Goal: Task Accomplishment & Management: Complete application form

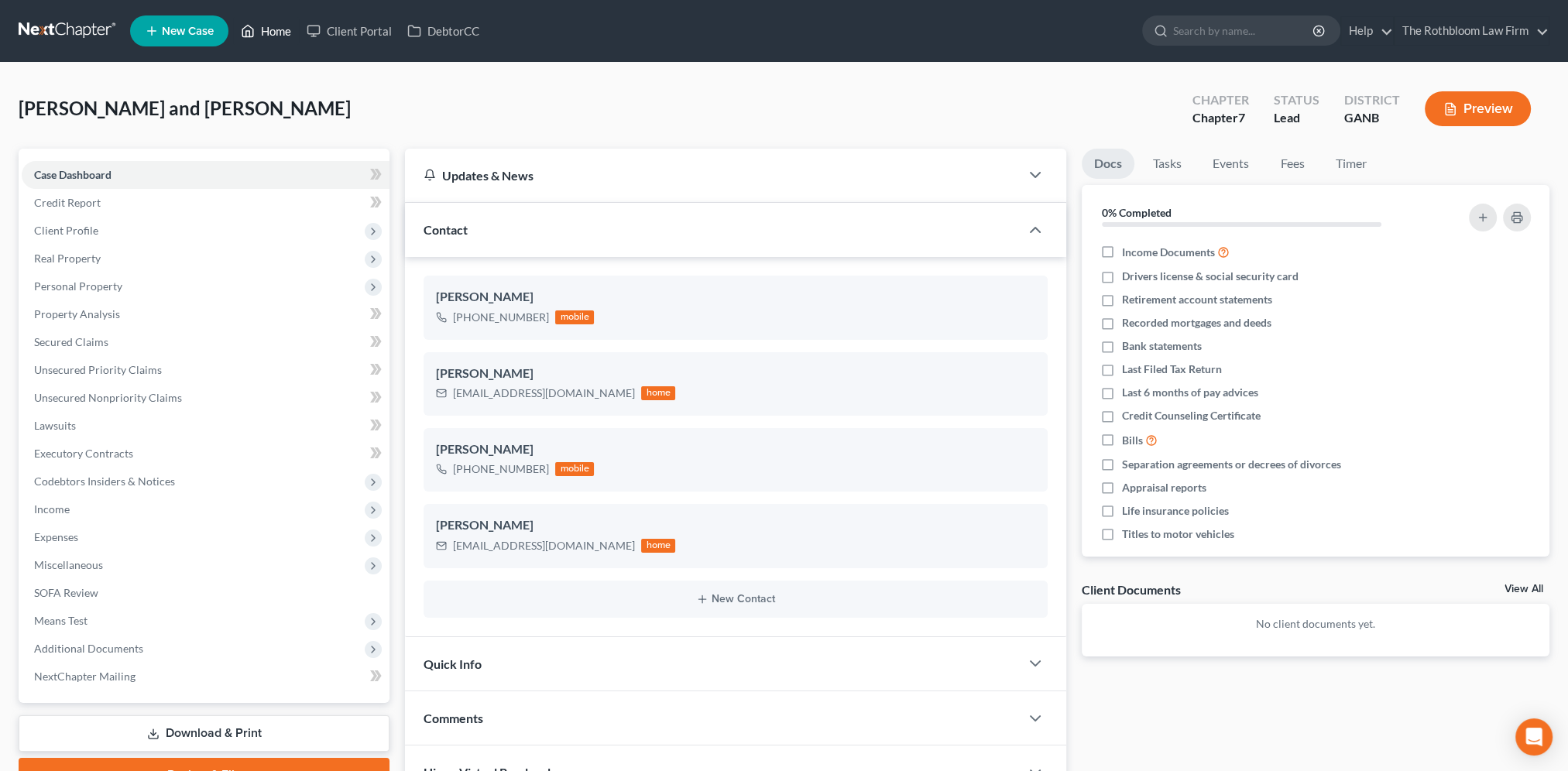
click at [277, 32] on link "Home" at bounding box center [265, 31] width 66 height 28
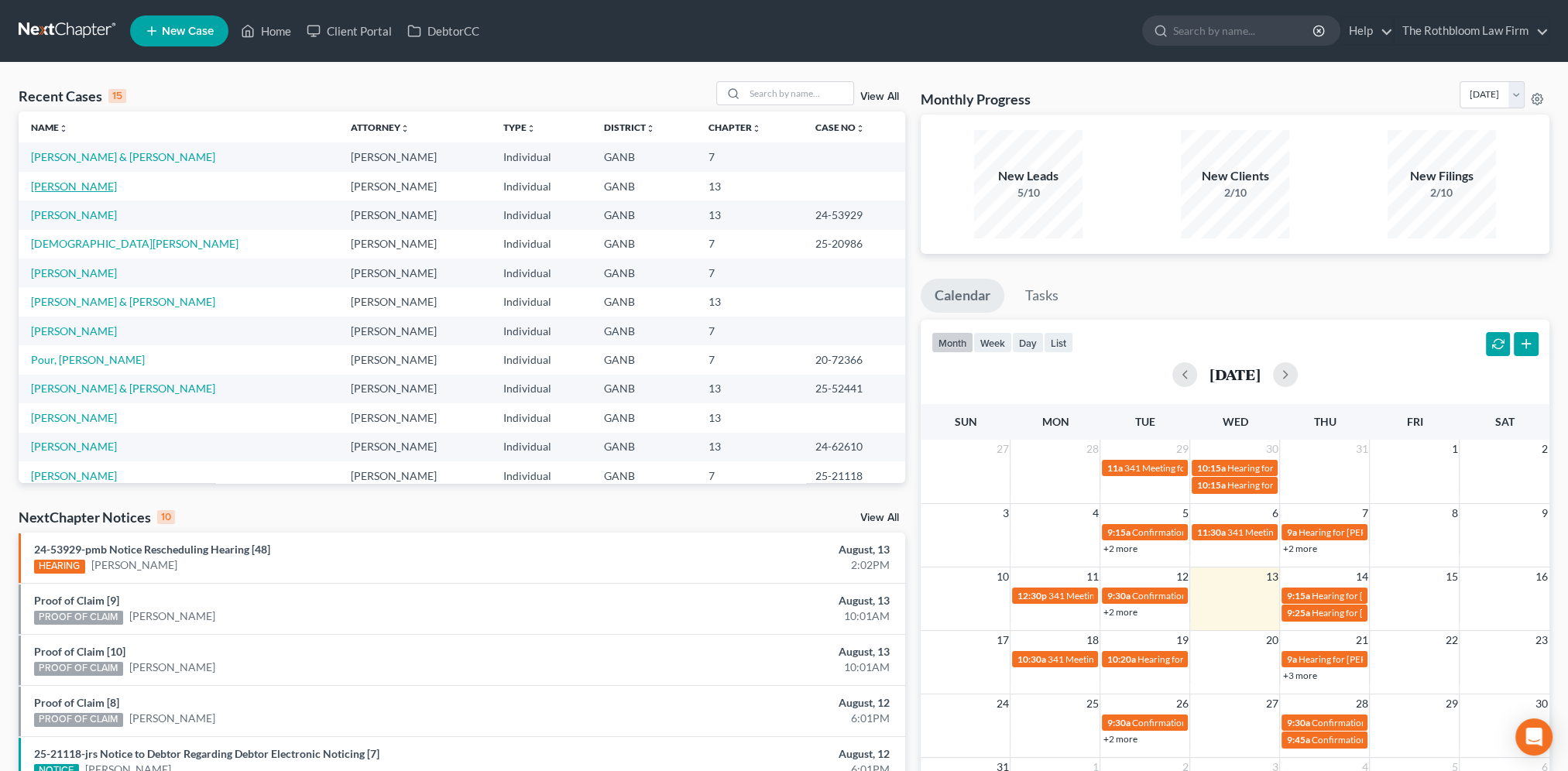
click at [90, 190] on link "[PERSON_NAME]" at bounding box center [73, 186] width 86 height 13
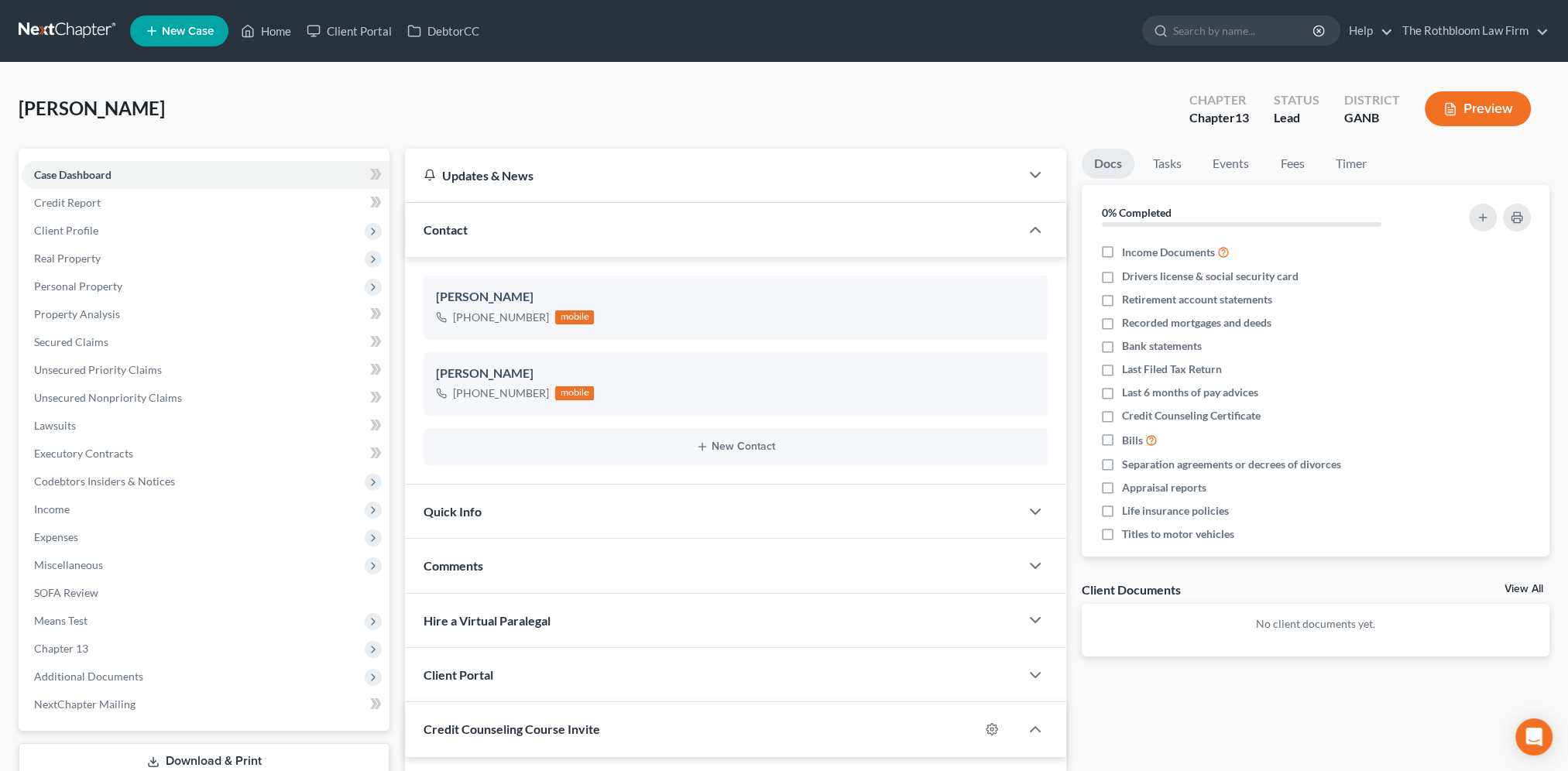
scroll to position [193, 0]
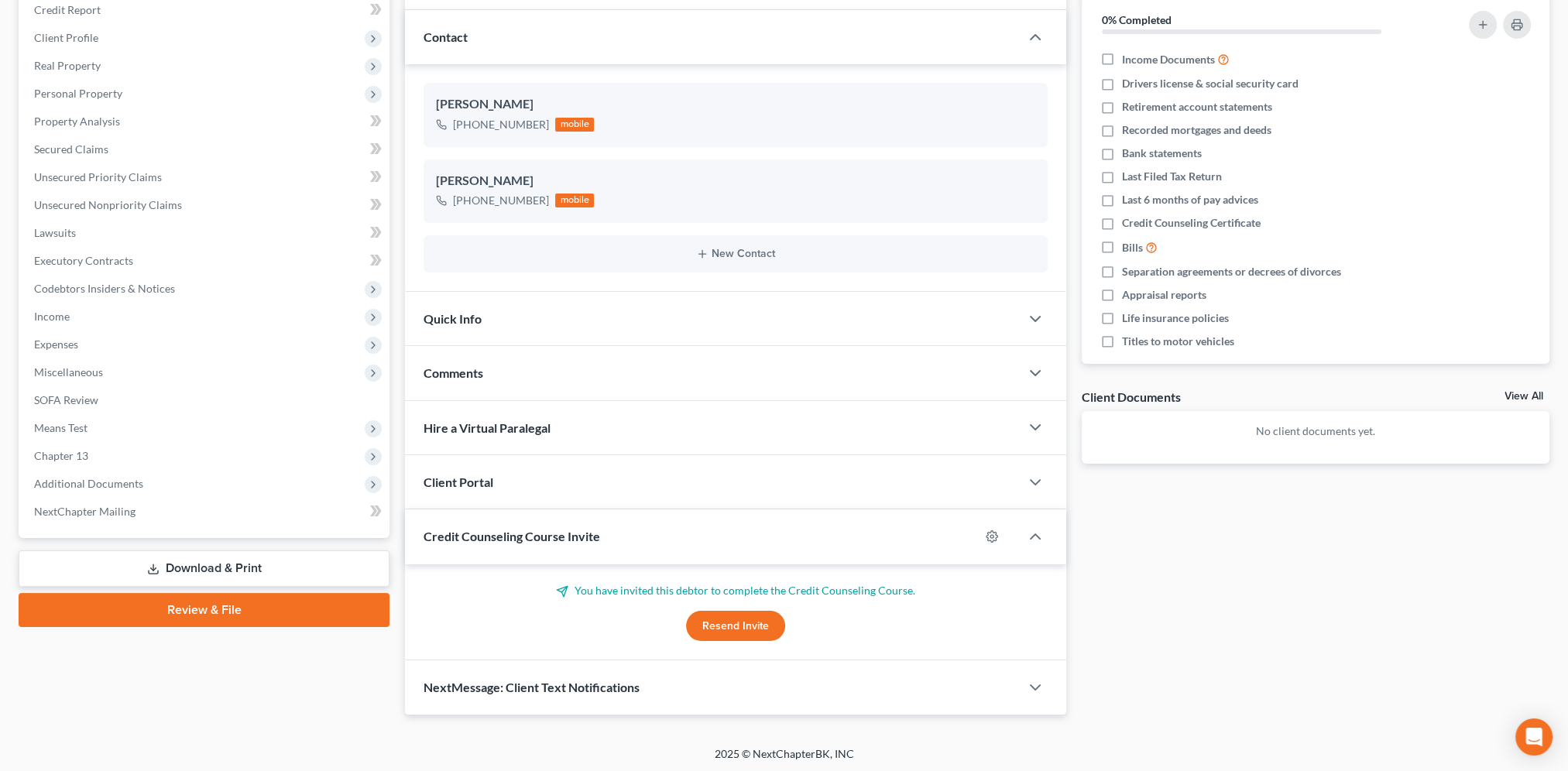
click at [741, 625] on button "Resend Invite" at bounding box center [735, 626] width 99 height 31
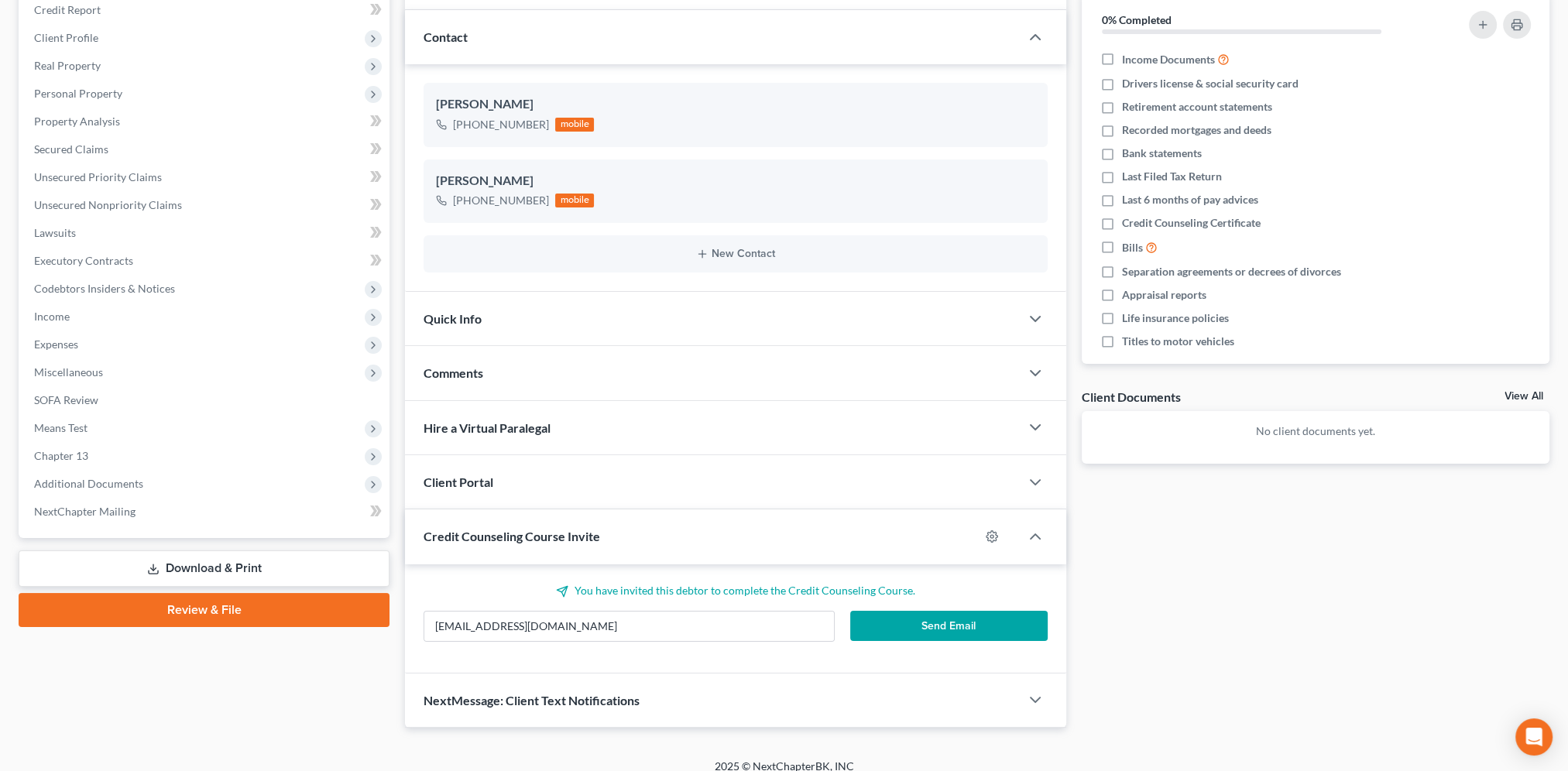
click at [944, 625] on button "Send Email" at bounding box center [949, 626] width 198 height 31
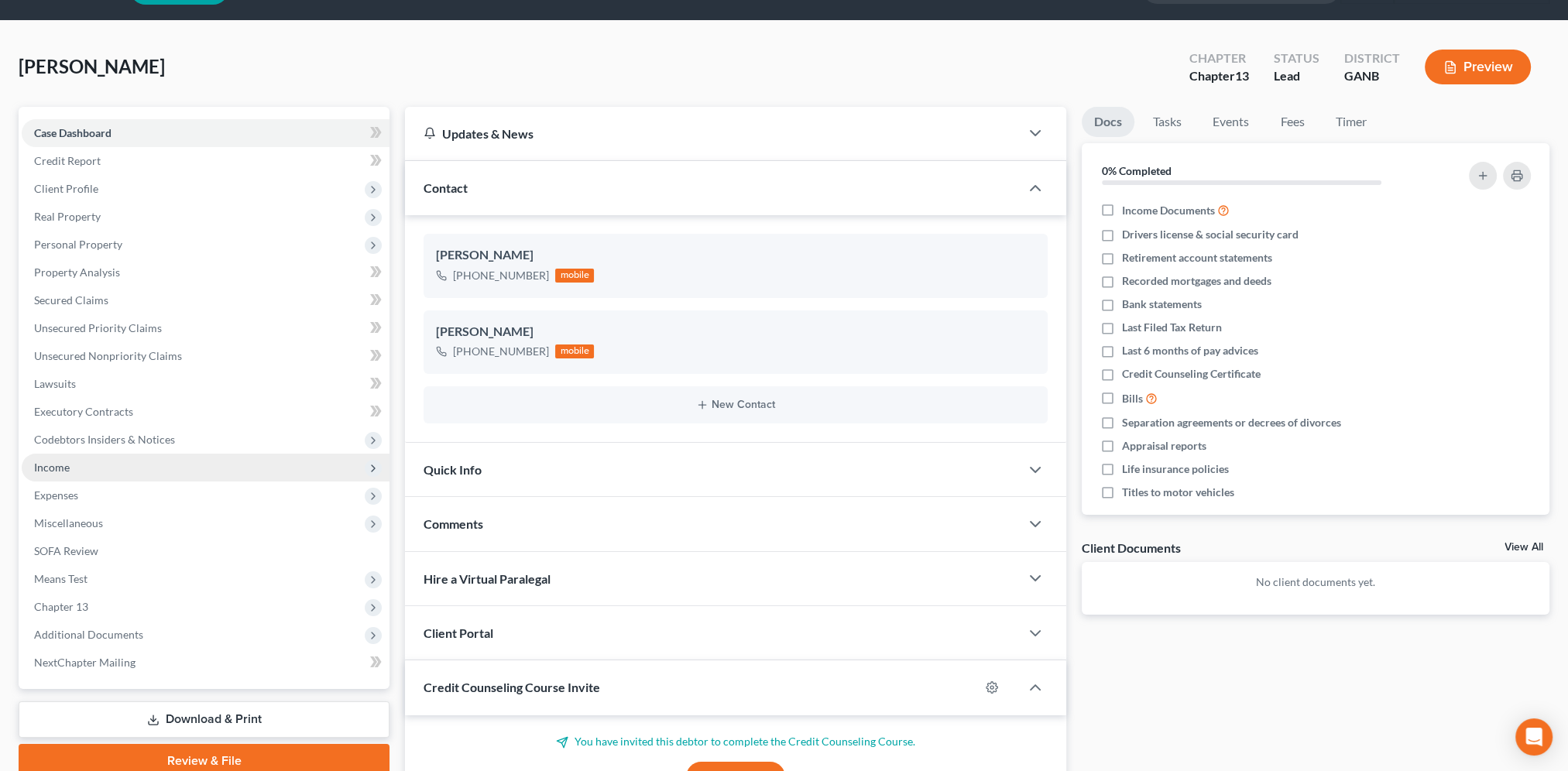
scroll to position [0, 0]
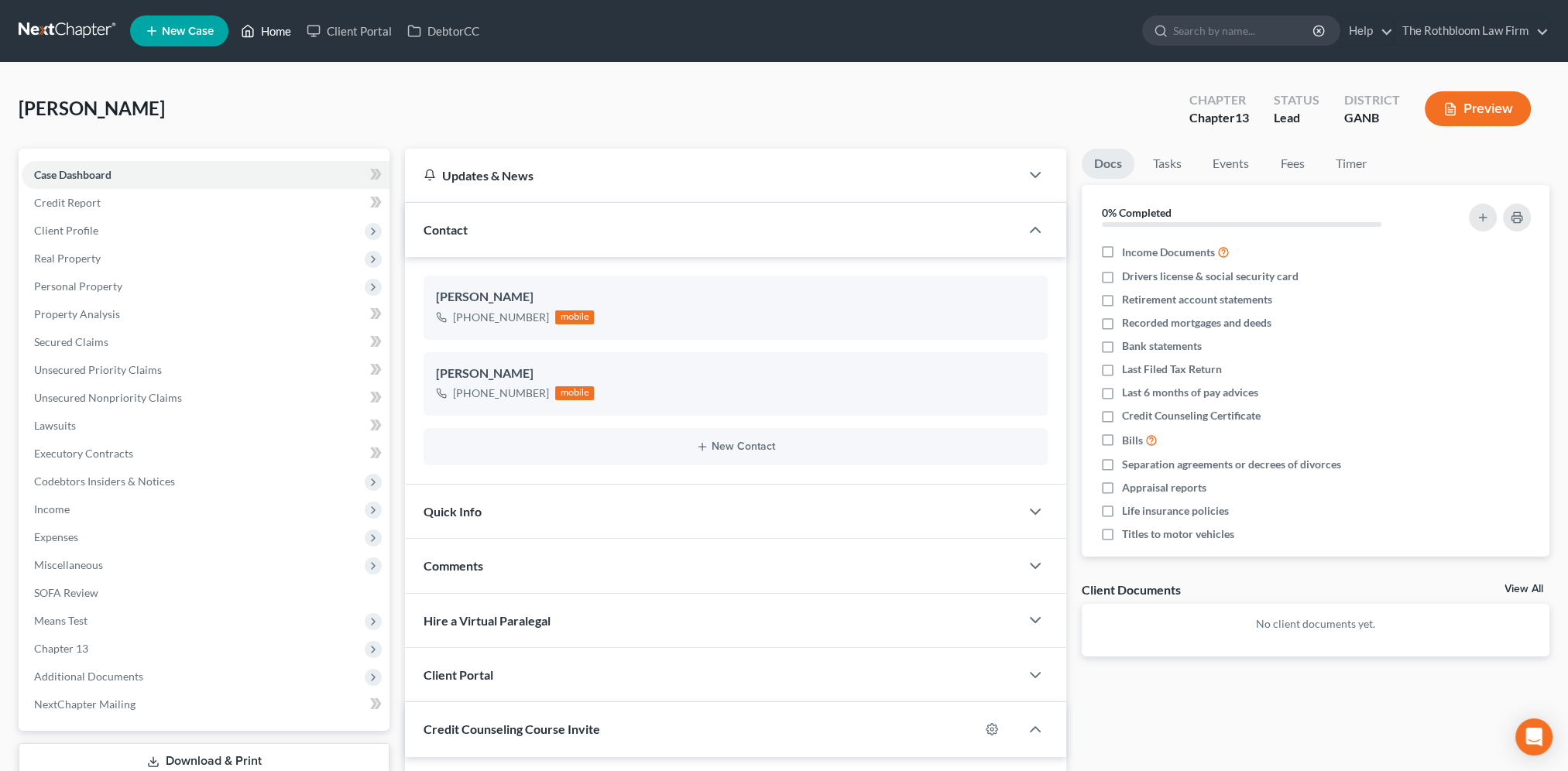
drag, startPoint x: 273, startPoint y: 32, endPoint x: 839, endPoint y: 190, distance: 587.6
click at [273, 32] on link "Home" at bounding box center [265, 31] width 66 height 28
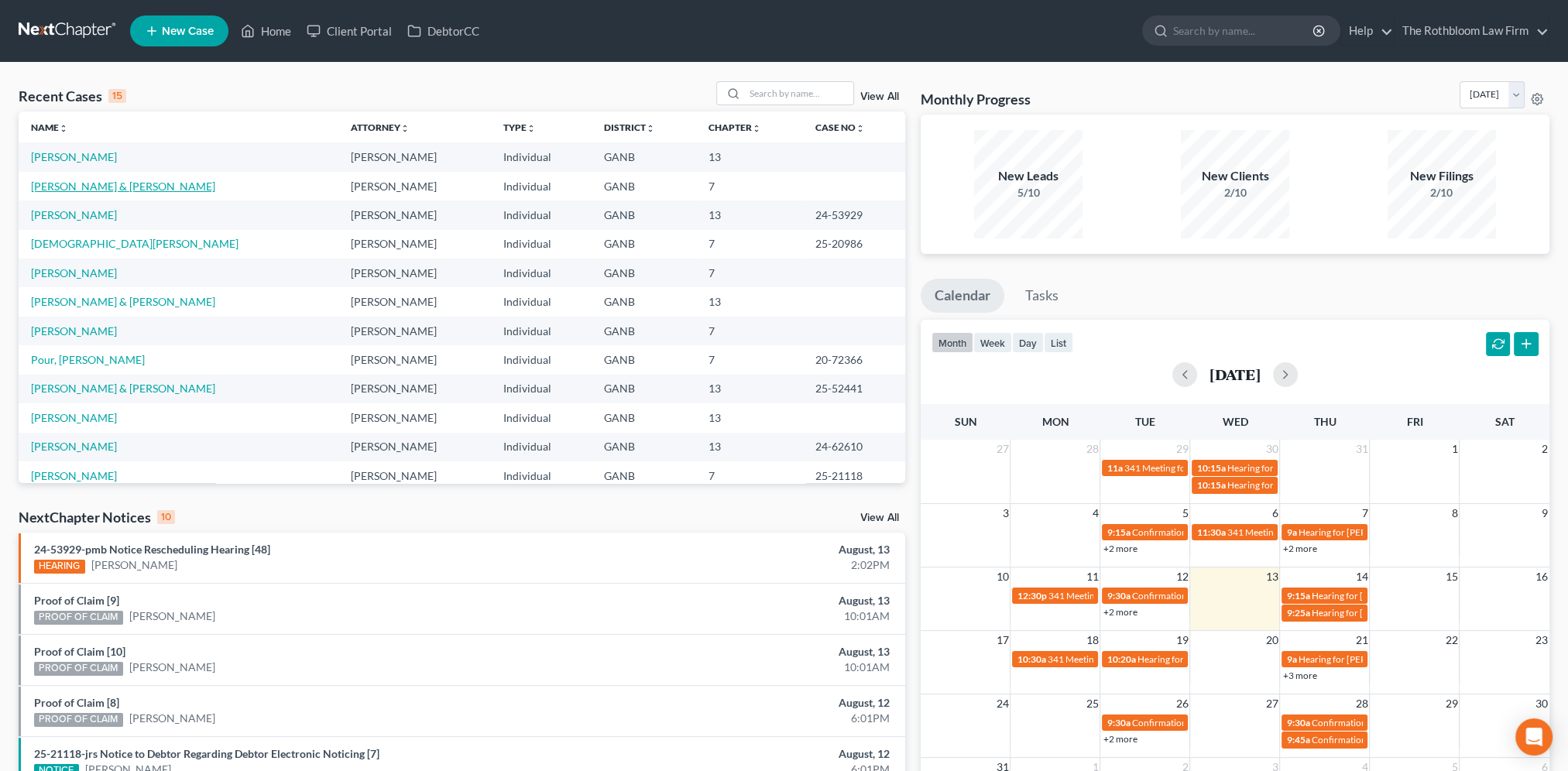
click at [80, 189] on link "[PERSON_NAME] & [PERSON_NAME]" at bounding box center [123, 186] width 184 height 13
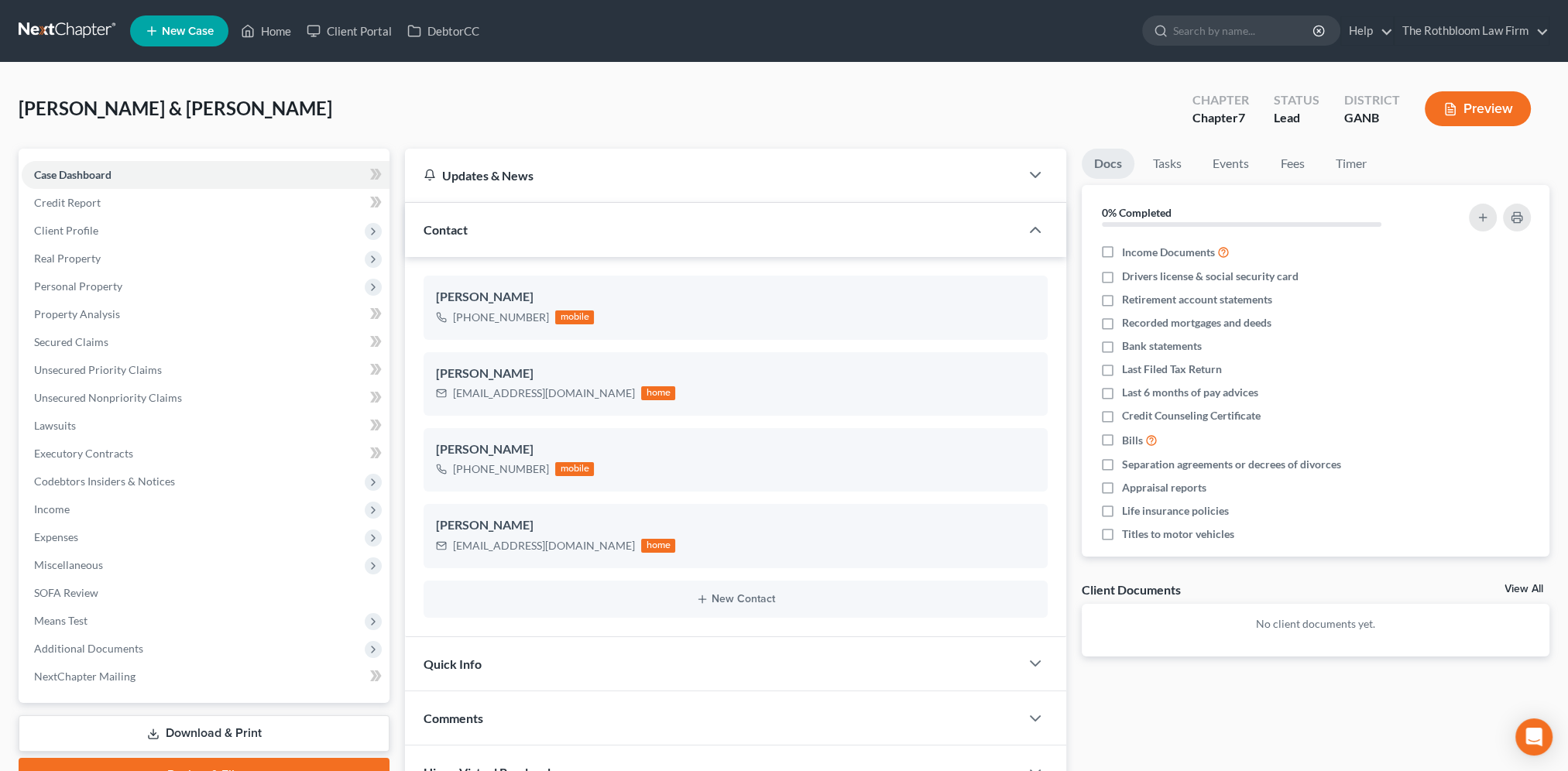
scroll to position [345, 0]
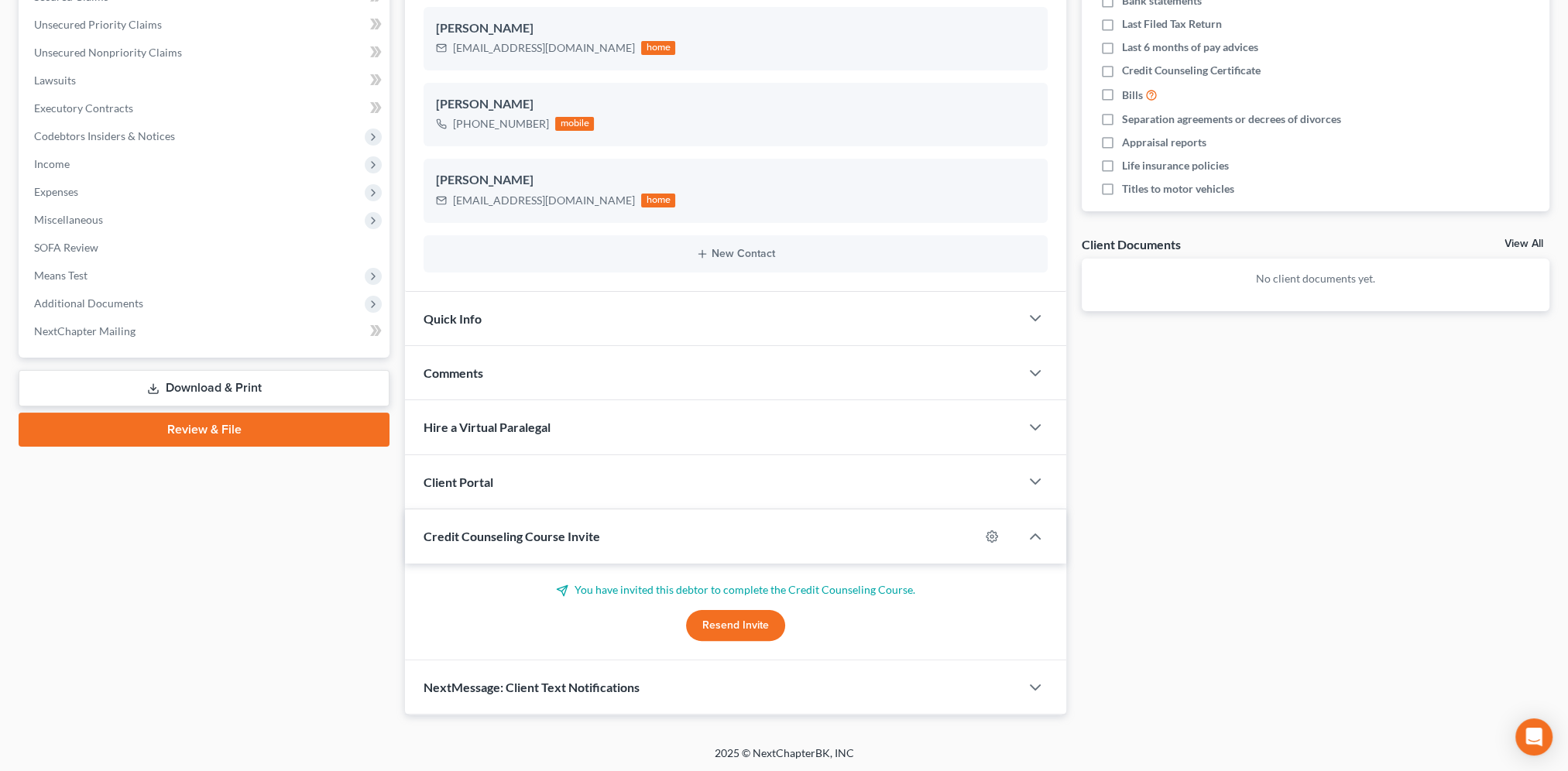
click at [754, 619] on button "Resend Invite" at bounding box center [735, 625] width 99 height 31
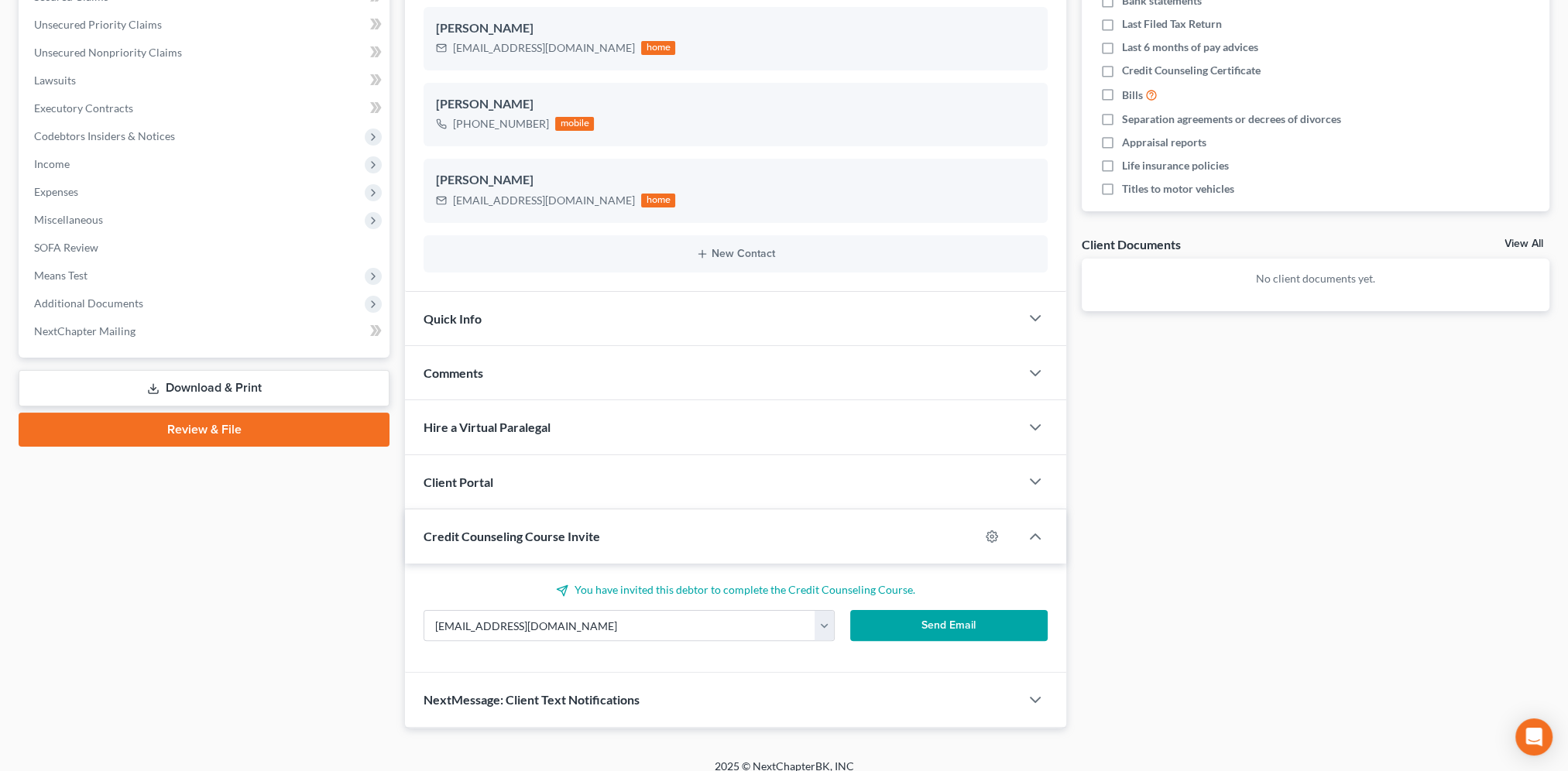
click at [945, 618] on button "Send Email" at bounding box center [949, 625] width 198 height 31
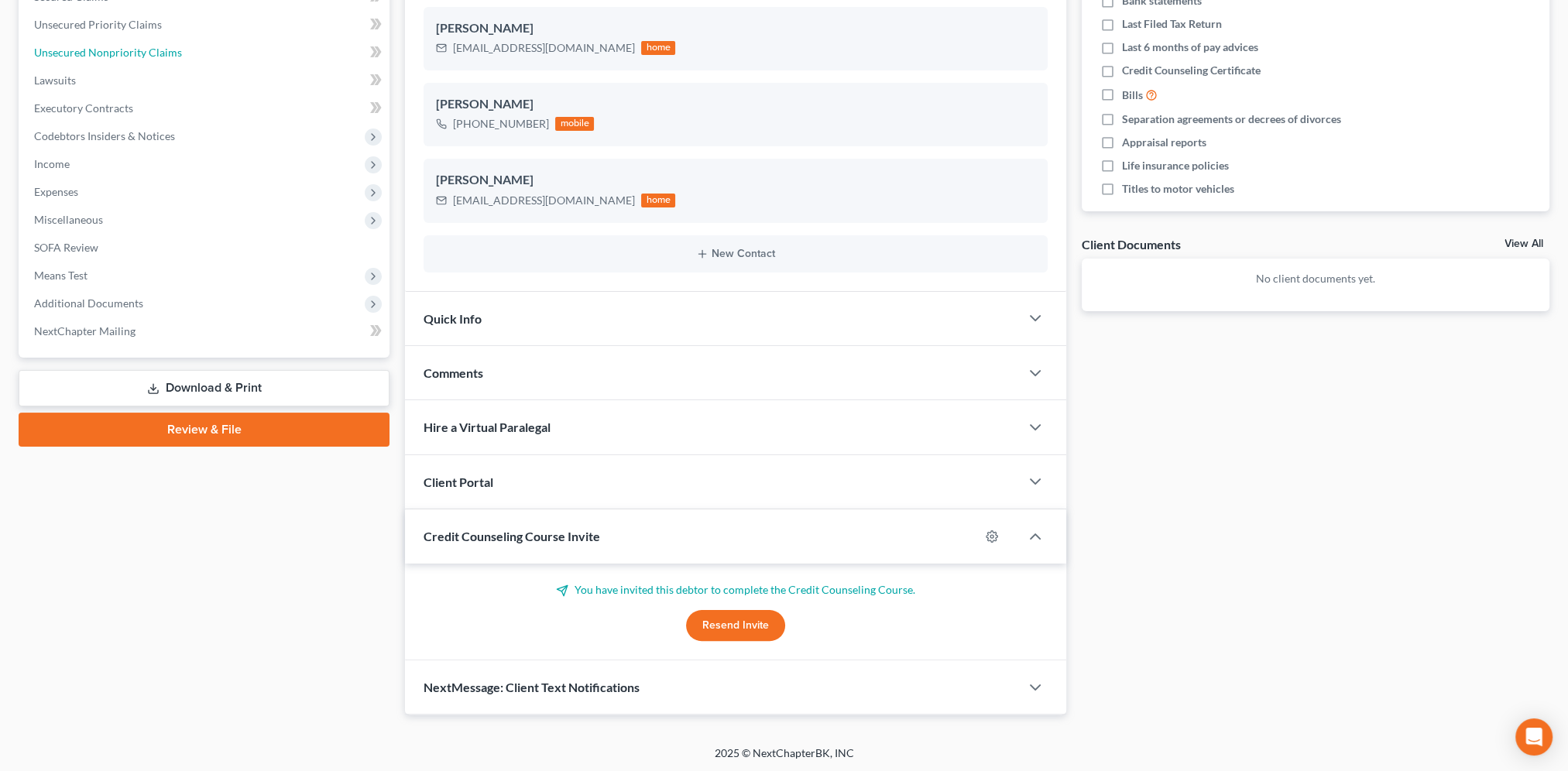
drag, startPoint x: 89, startPoint y: 50, endPoint x: 313, endPoint y: 121, distance: 235.0
click at [89, 50] on span "Unsecured Nonpriority Claims" at bounding box center [108, 52] width 148 height 13
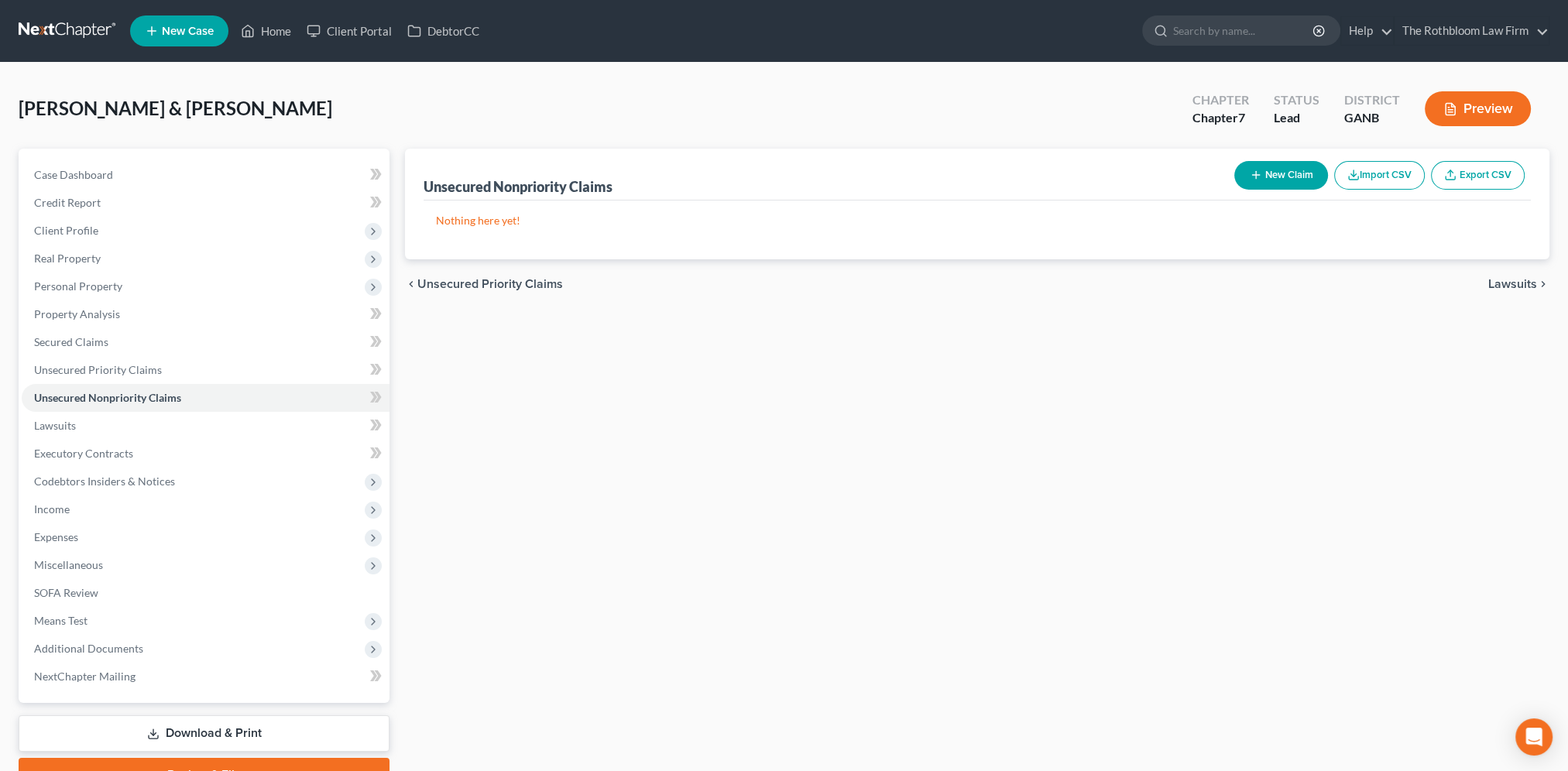
click at [1271, 174] on button "New Claim" at bounding box center [1281, 175] width 94 height 29
select select "2"
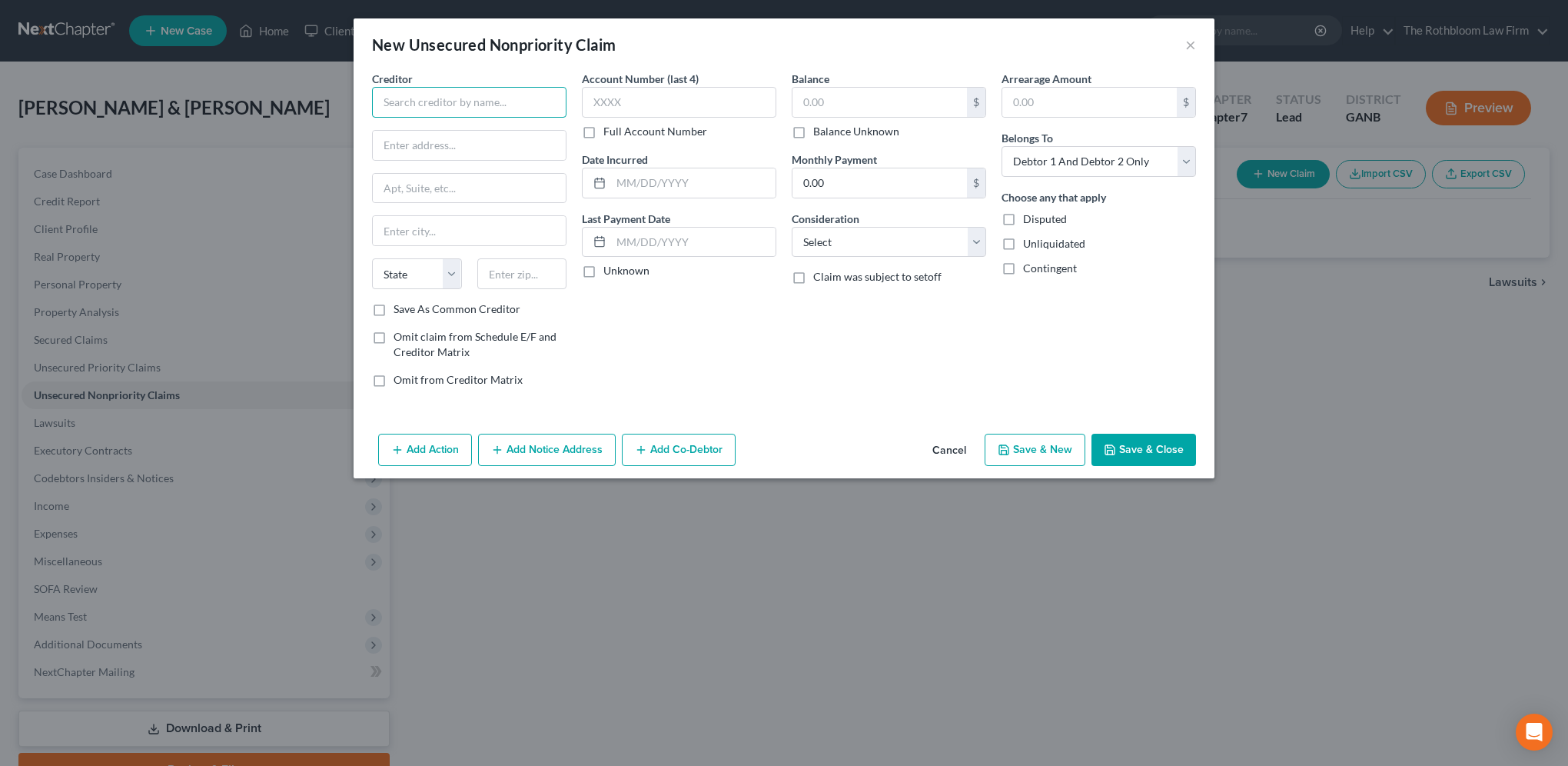
click at [423, 111] on input "text" at bounding box center [470, 102] width 195 height 30
type input "Atlanta Oral and Facial Surgery"
type input "[STREET_ADDRESS]"
type input "#100"
type input "30339"
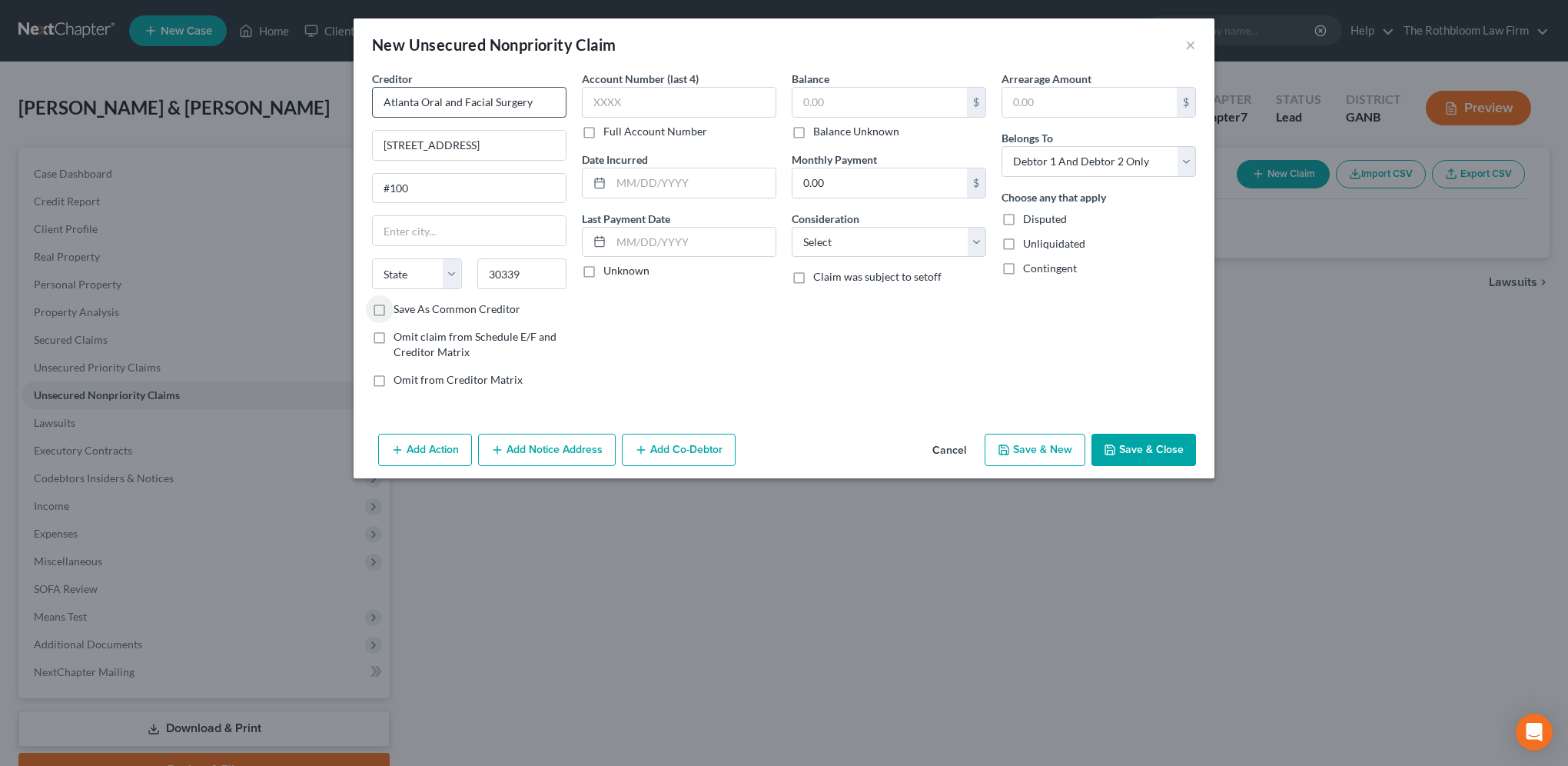
type input "[GEOGRAPHIC_DATA]"
select select "10"
click at [630, 102] on input "text" at bounding box center [679, 102] width 195 height 30
type input "9481"
click at [816, 105] on input "text" at bounding box center [880, 102] width 174 height 30
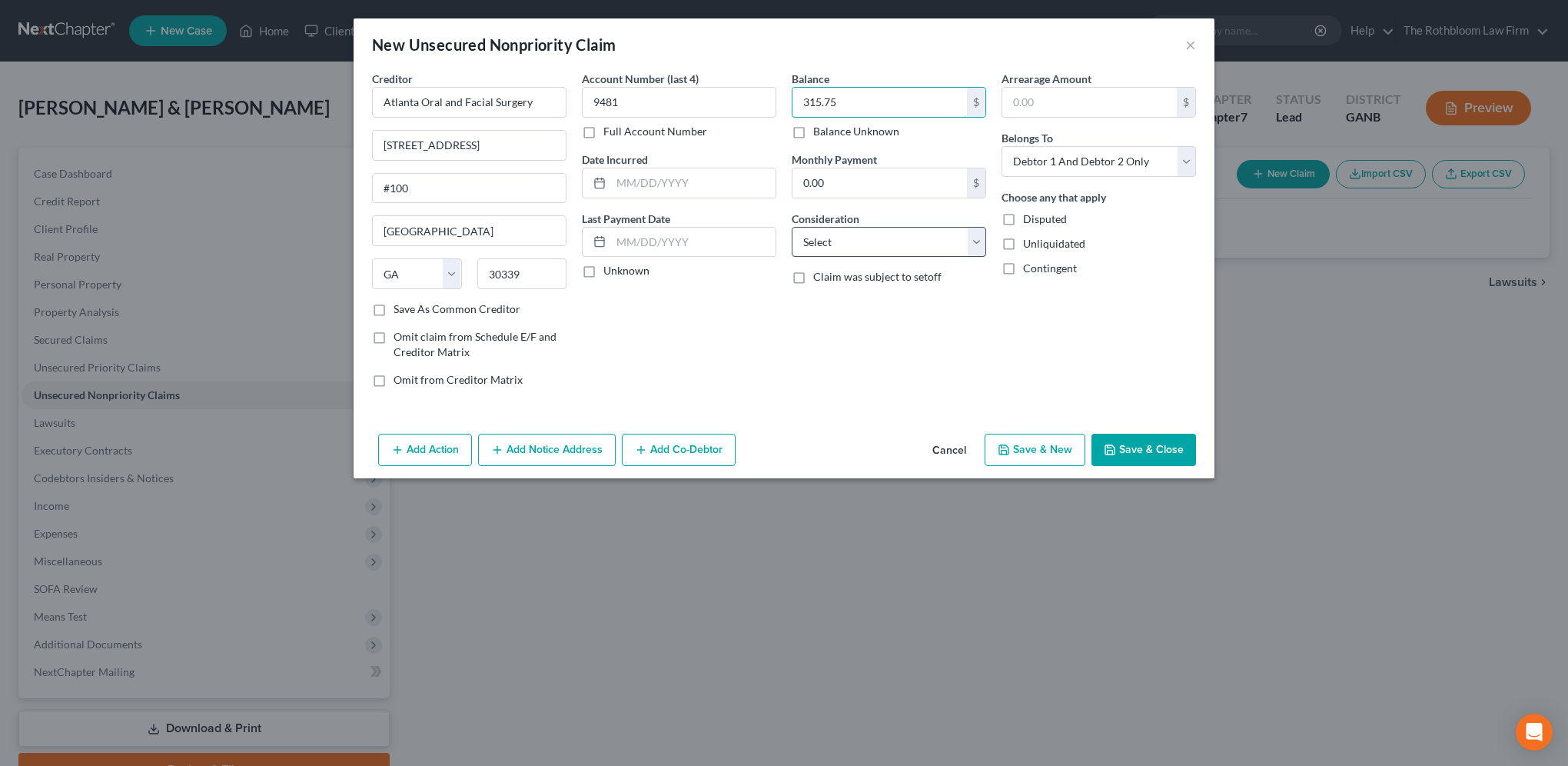
type input "315.75"
click at [842, 237] on select "Select Cable / Satellite Services Collection Agency Credit Card Debt Debt Couns…" at bounding box center [889, 242] width 195 height 30
select select "9"
click at [792, 227] on select "Select Cable / Satellite Services Collection Agency Credit Card Debt Debt Couns…" at bounding box center [889, 242] width 195 height 30
click at [1137, 455] on button "Save & Close" at bounding box center [1144, 449] width 105 height 32
